Goal: Information Seeking & Learning: Learn about a topic

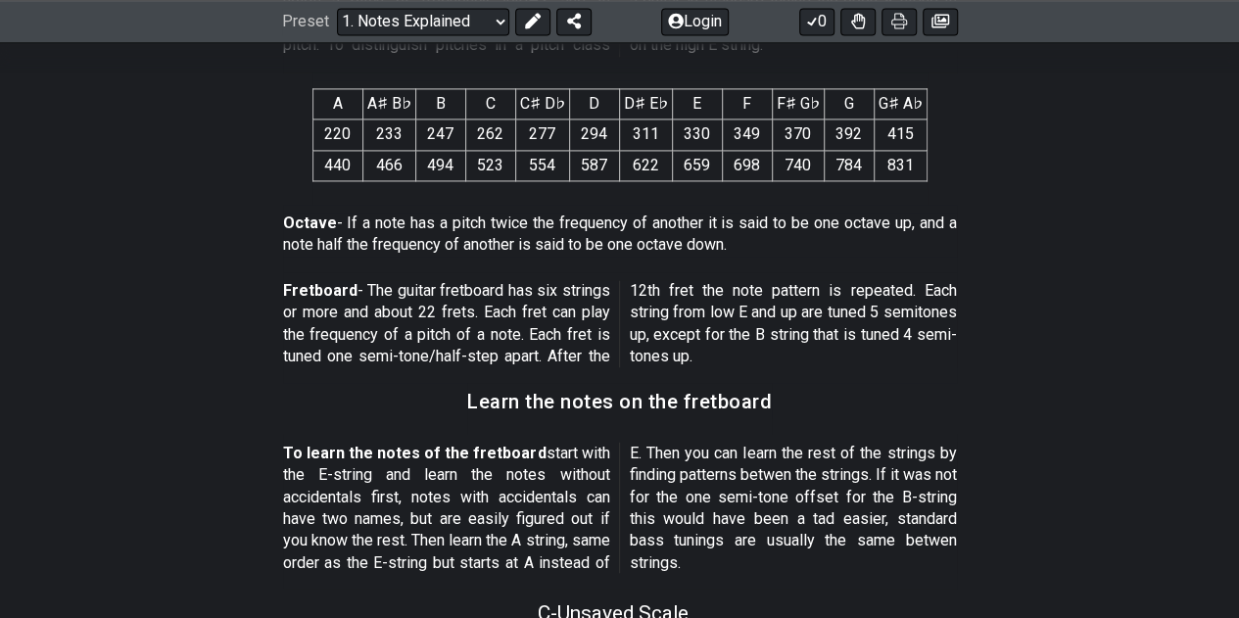
scroll to position [639, 0]
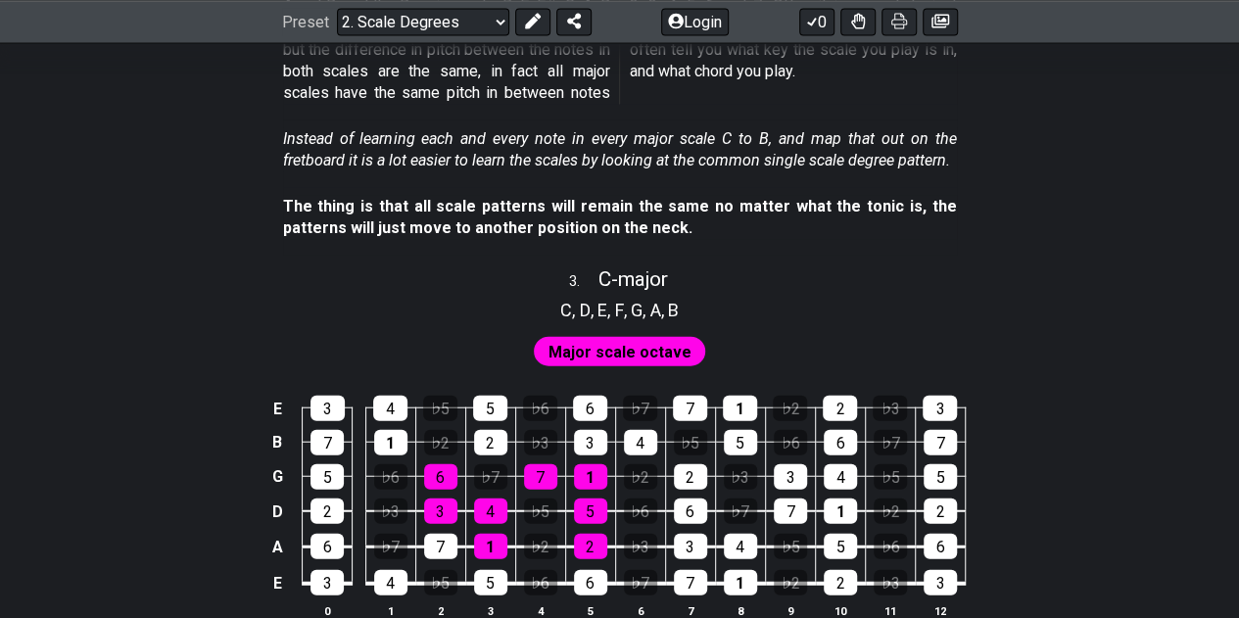
scroll to position [2252, 0]
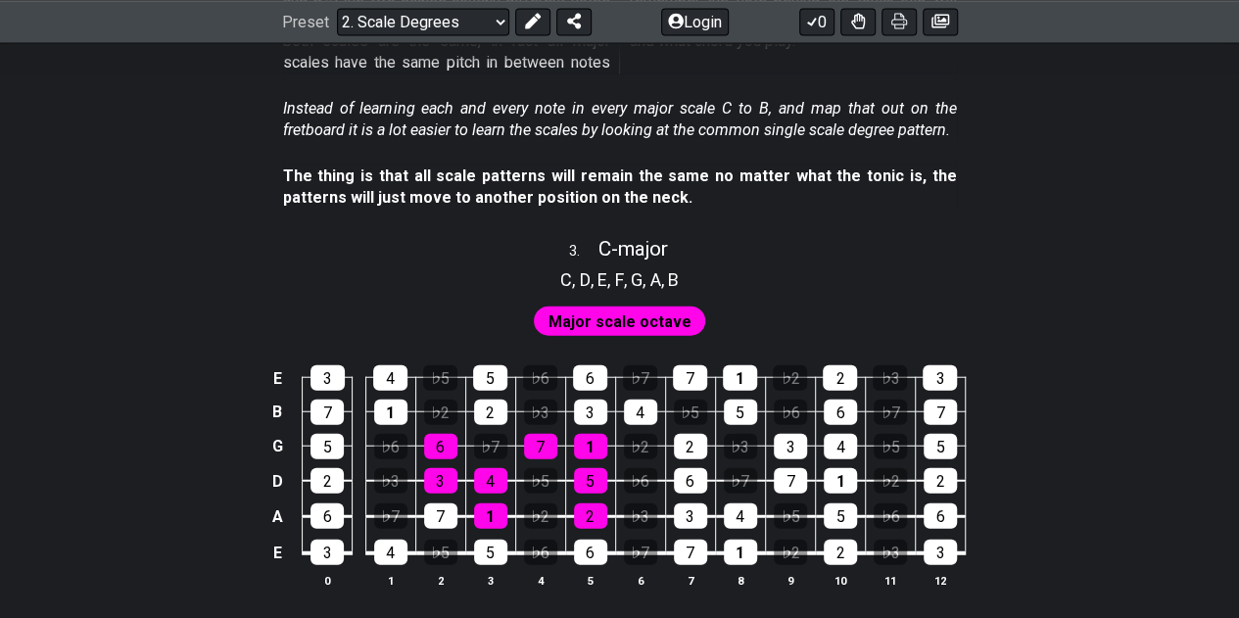
click at [582, 269] on span "D" at bounding box center [585, 279] width 11 height 26
click at [618, 244] on span "C - major" at bounding box center [633, 249] width 70 height 24
select select "C"
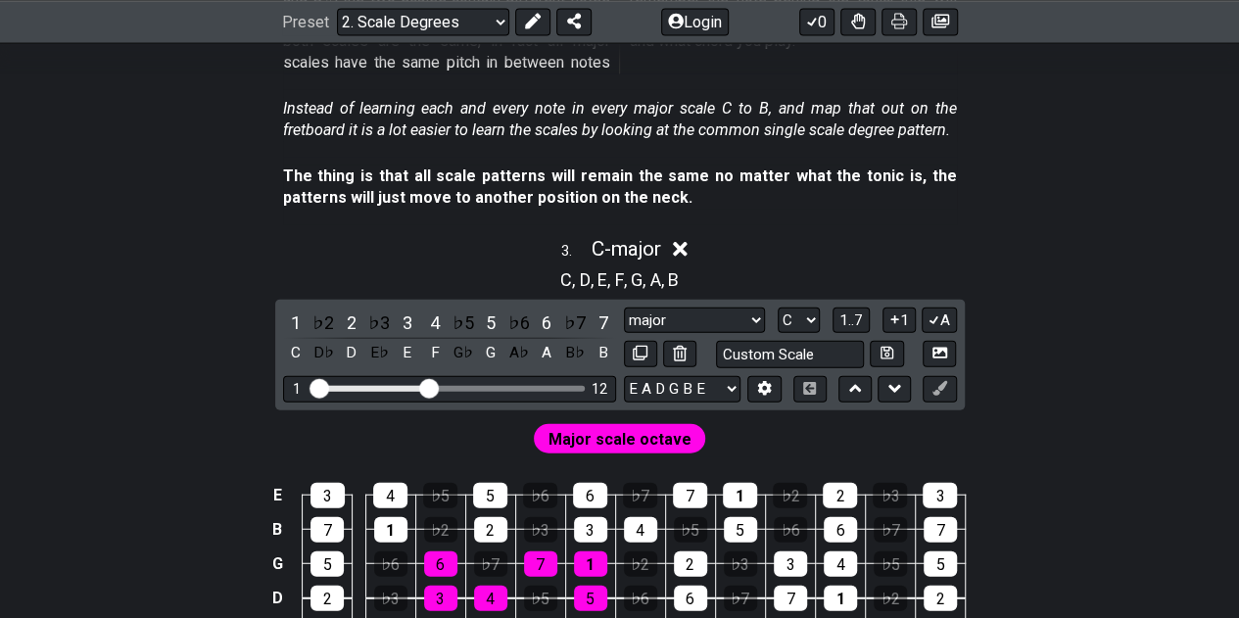
click at [685, 246] on icon at bounding box center [680, 249] width 15 height 15
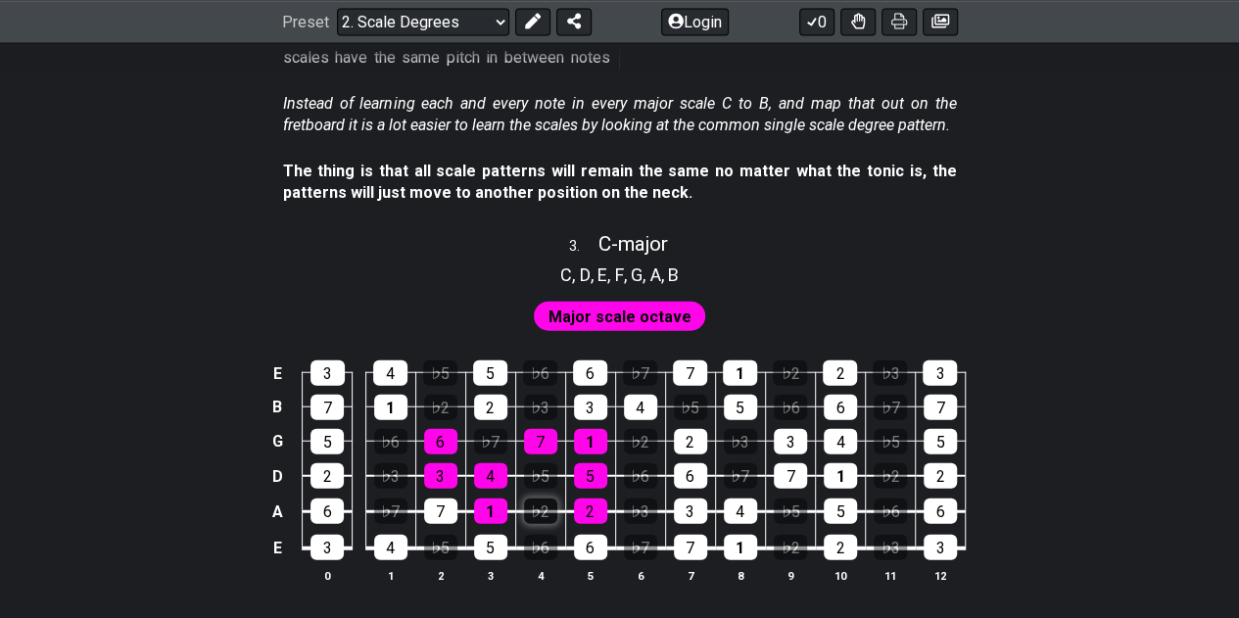
scroll to position [2252, 0]
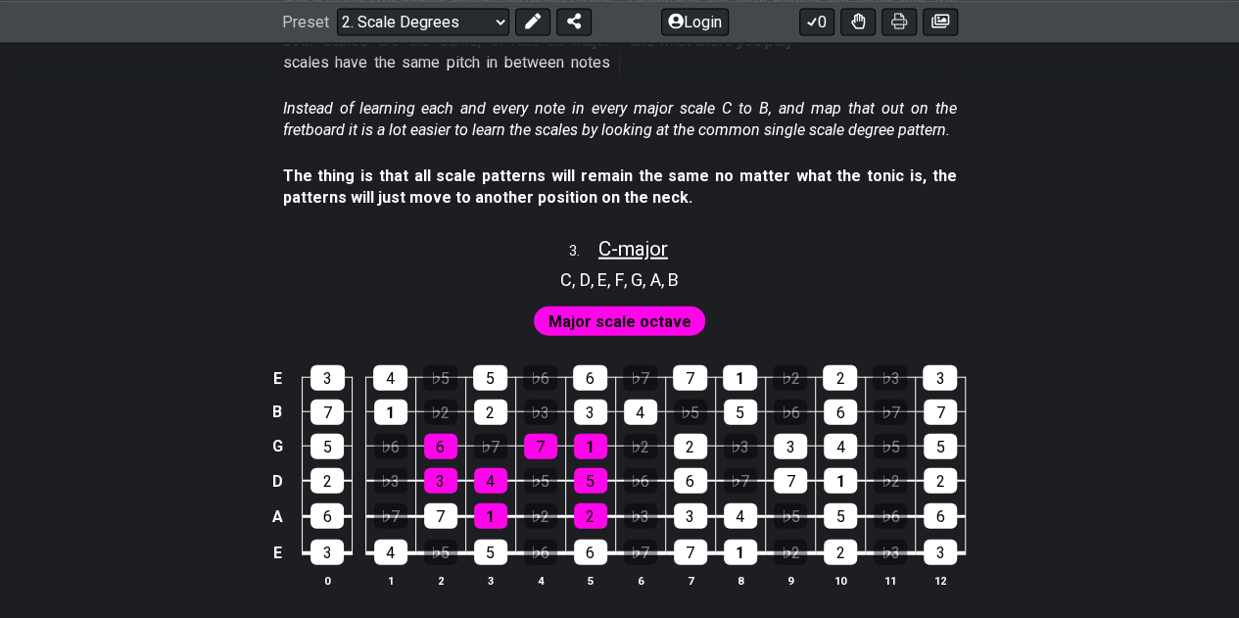
click at [663, 243] on span "C - major" at bounding box center [633, 249] width 70 height 24
select select "C"
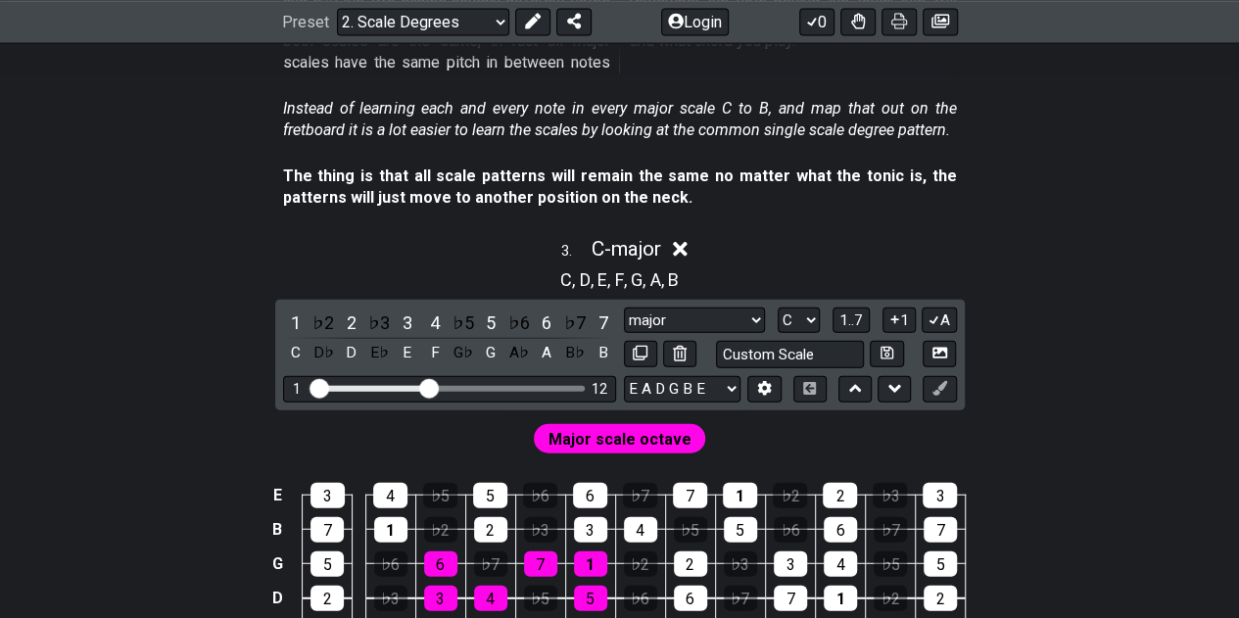
click at [650, 277] on span "," at bounding box center [646, 279] width 8 height 26
click at [654, 277] on span "A" at bounding box center [655, 279] width 11 height 26
click at [802, 307] on select "A♭ A A♯ B♭ B C C♯ D♭ D D♯ E♭ E F F♯ G♭ G G♯" at bounding box center [799, 320] width 42 height 26
click at [682, 247] on icon at bounding box center [680, 249] width 15 height 21
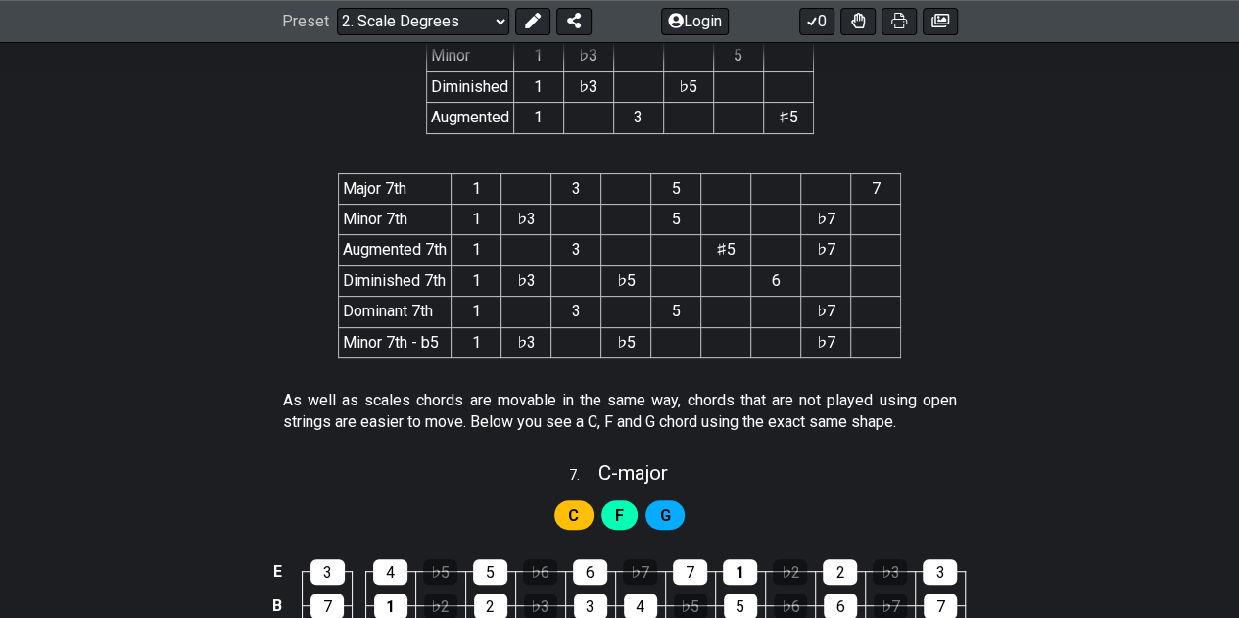
scroll to position [3917, 0]
